Goal: Task Accomplishment & Management: Use online tool/utility

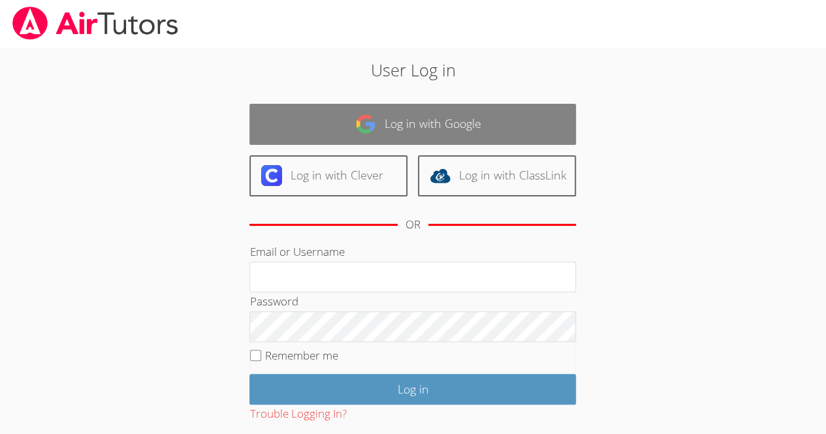
click at [448, 117] on link "Log in with Google" at bounding box center [412, 124] width 326 height 41
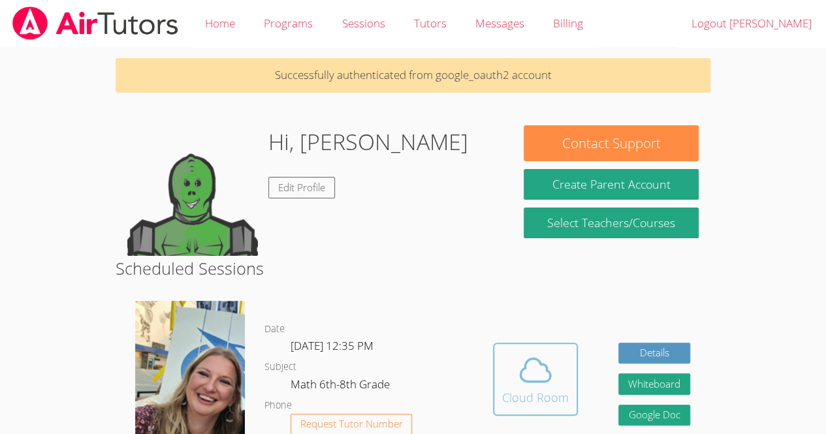
click at [549, 365] on icon at bounding box center [535, 370] width 37 height 37
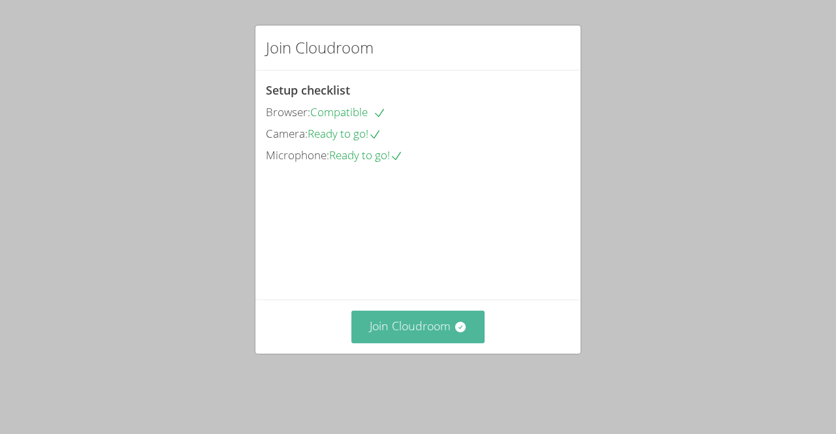
click at [437, 343] on button "Join Cloudroom" at bounding box center [418, 327] width 134 height 32
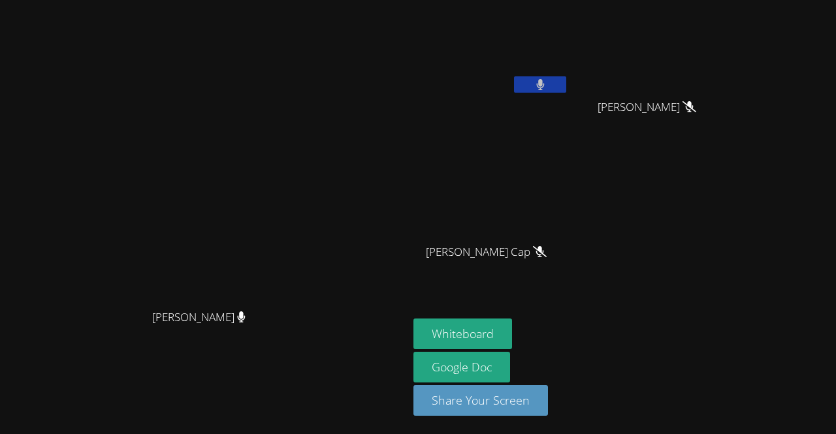
click at [566, 84] on button at bounding box center [540, 84] width 52 height 16
click at [512, 326] on button "Whiteboard" at bounding box center [462, 334] width 99 height 31
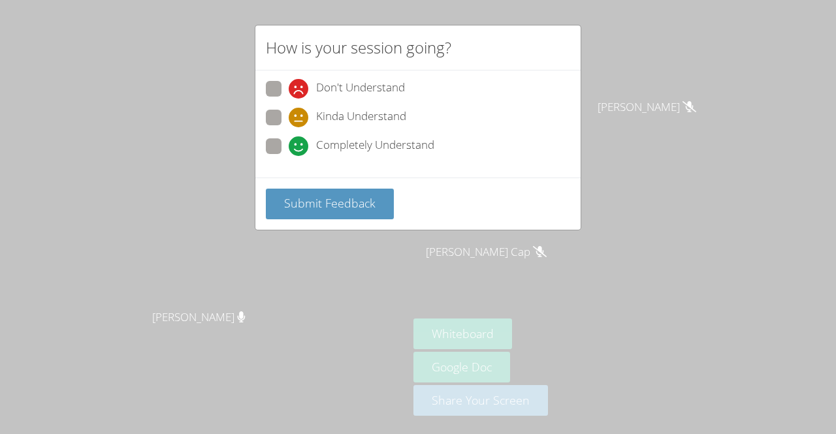
click at [345, 144] on span "Completely Understand" at bounding box center [375, 146] width 118 height 20
click at [300, 144] on input "Completely Understand" at bounding box center [294, 143] width 11 height 11
radio input "true"
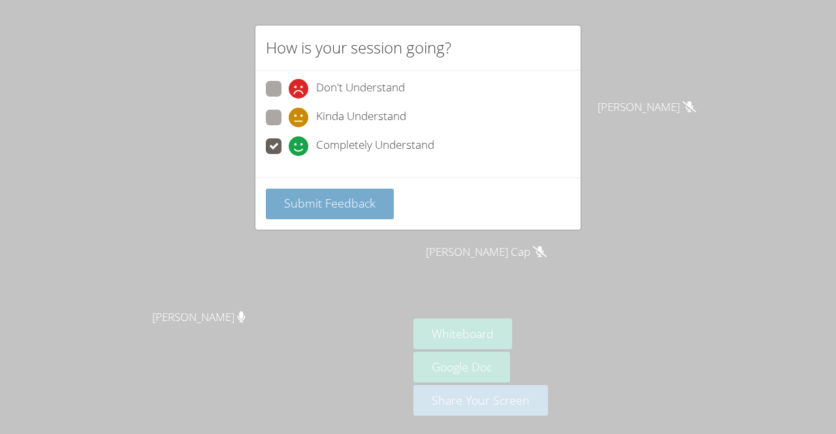
click at [357, 189] on button "Submit Feedback" at bounding box center [330, 204] width 128 height 31
